Goal: Task Accomplishment & Management: Use online tool/utility

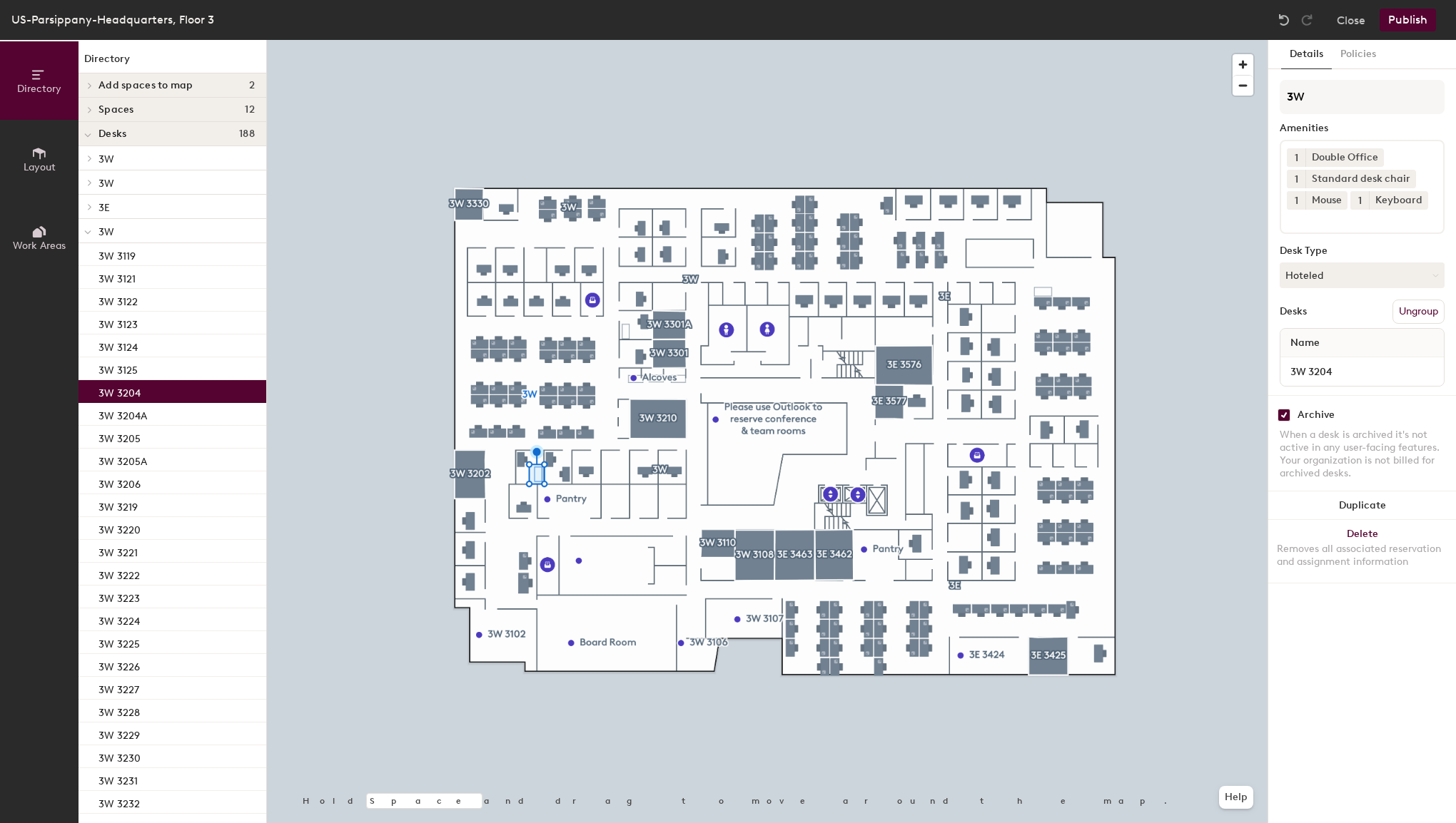
click at [1283, 412] on input "checkbox" at bounding box center [1284, 415] width 13 height 13
checkbox input "false"
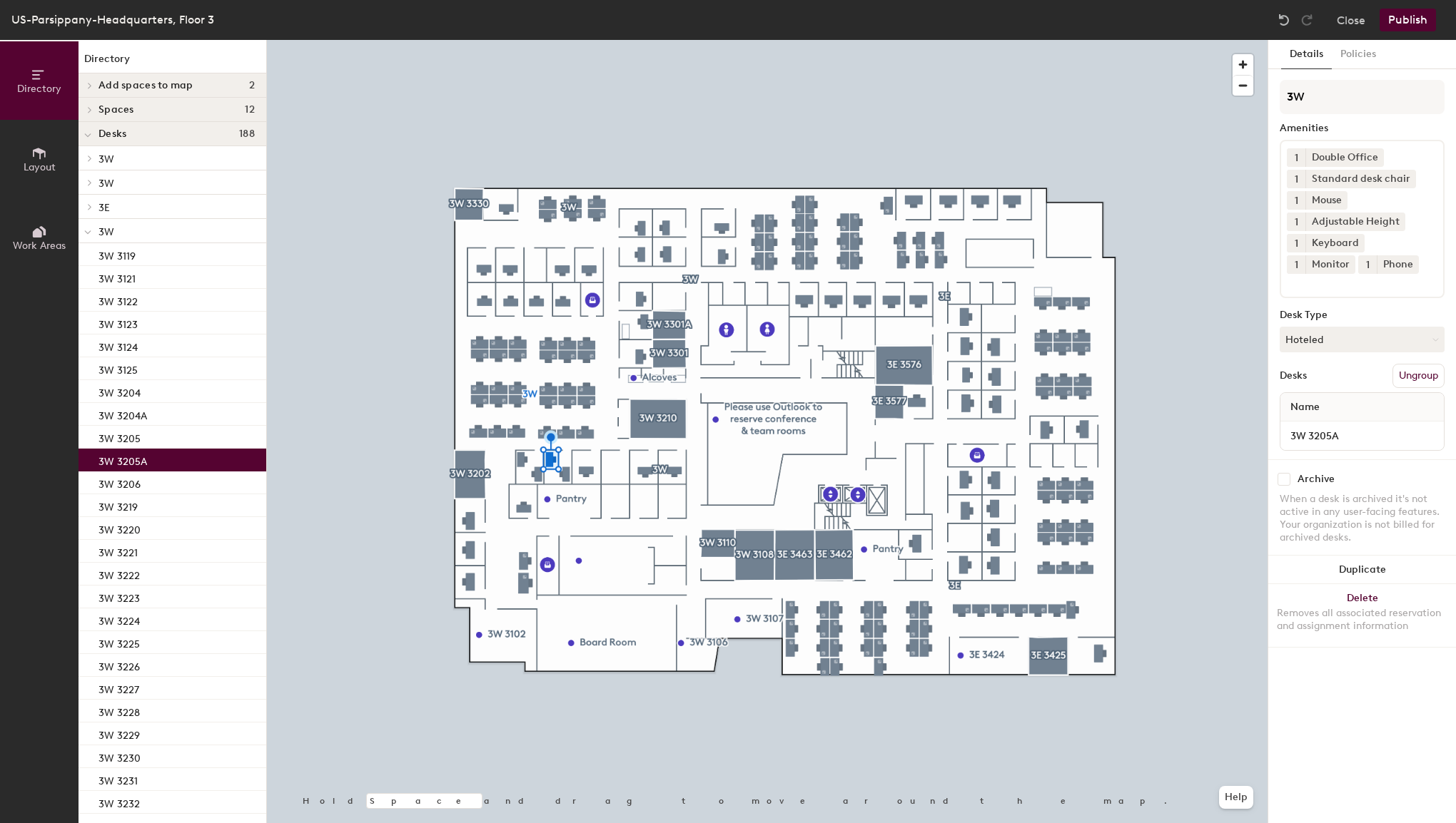
click at [1286, 475] on input "checkbox" at bounding box center [1284, 479] width 13 height 13
checkbox input "true"
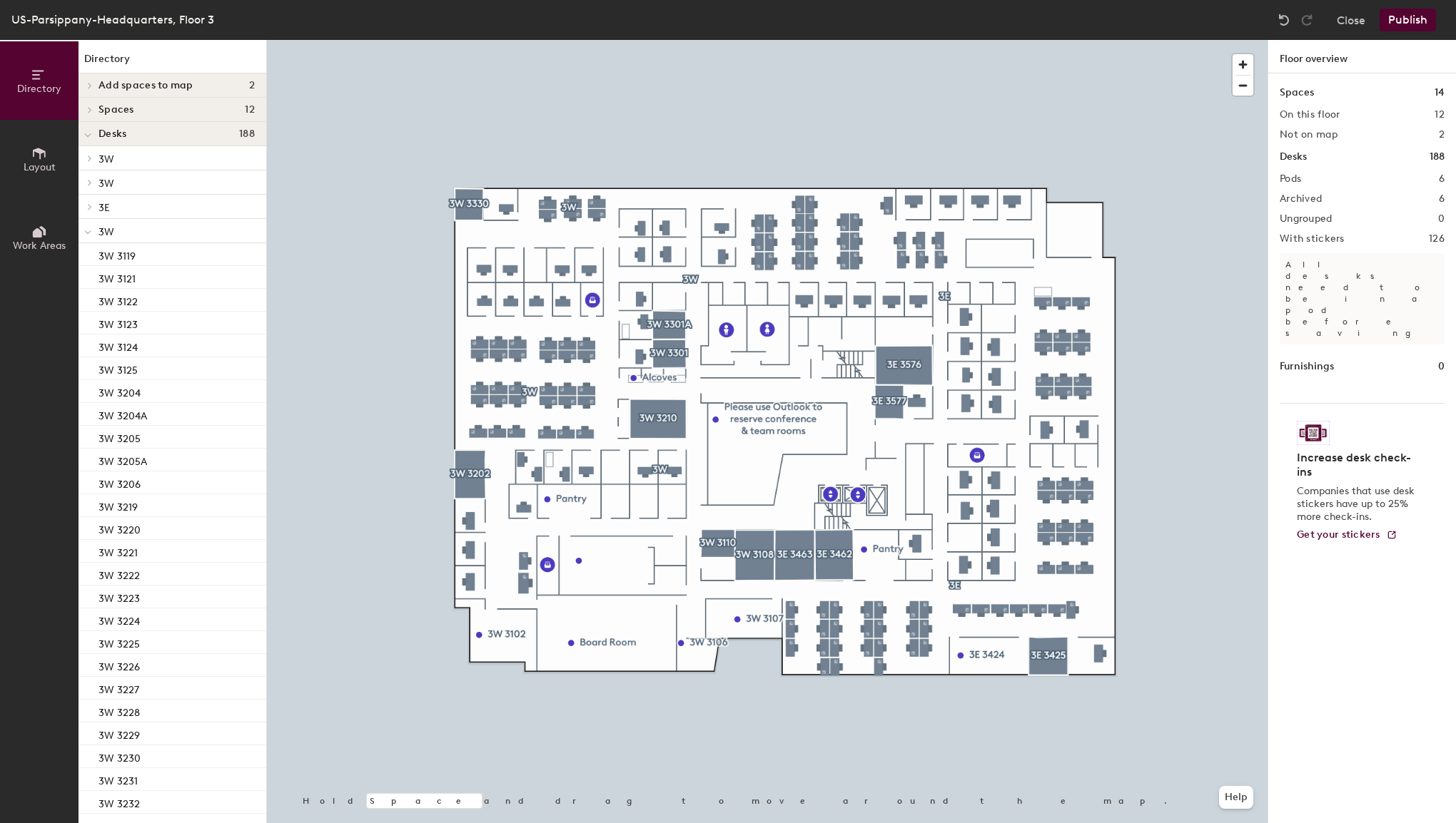
click at [1401, 14] on button "Publish" at bounding box center [1407, 19] width 57 height 22
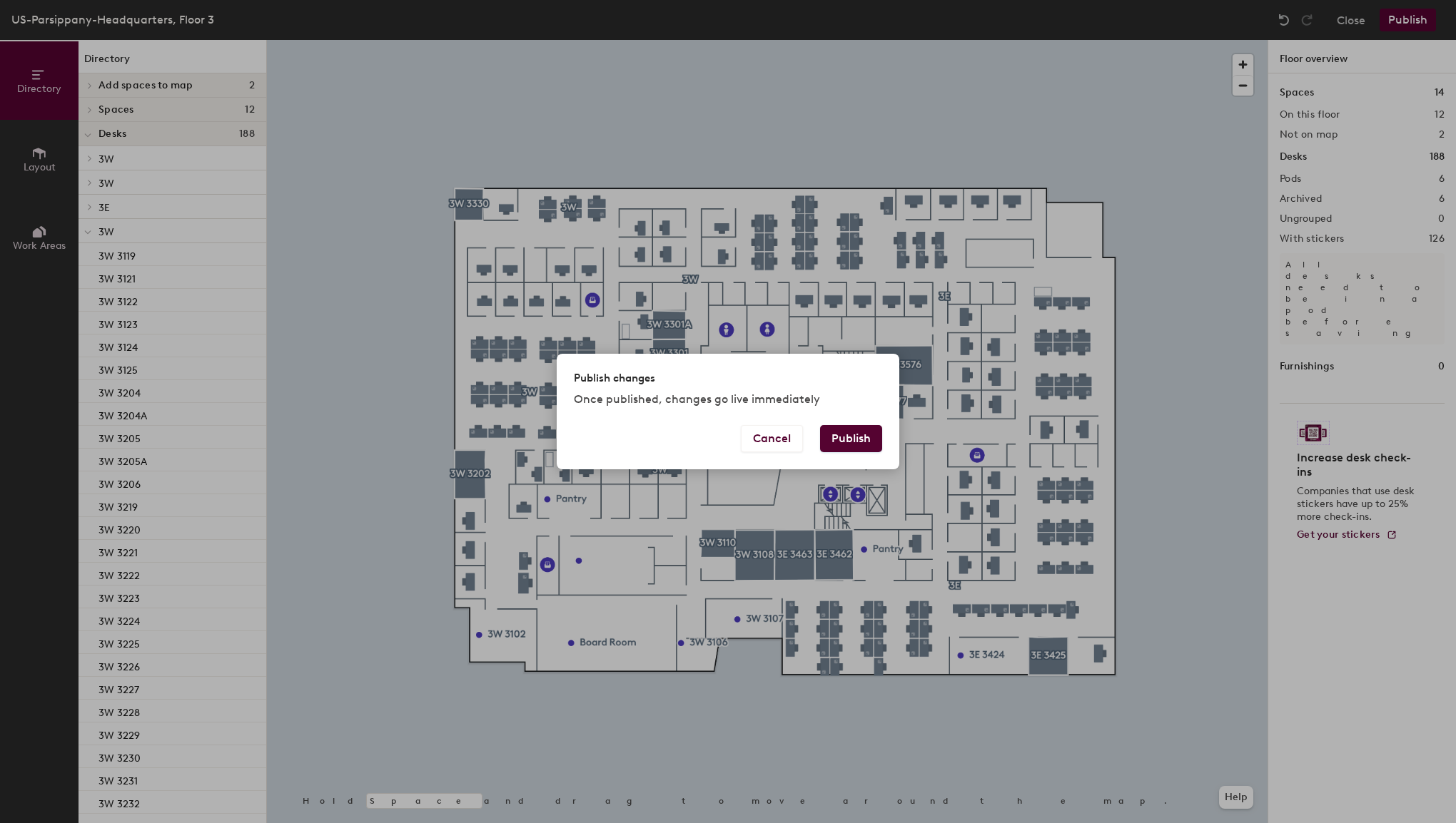
click at [850, 437] on button "Publish" at bounding box center [851, 438] width 62 height 27
